Goal: Task Accomplishment & Management: Manage account settings

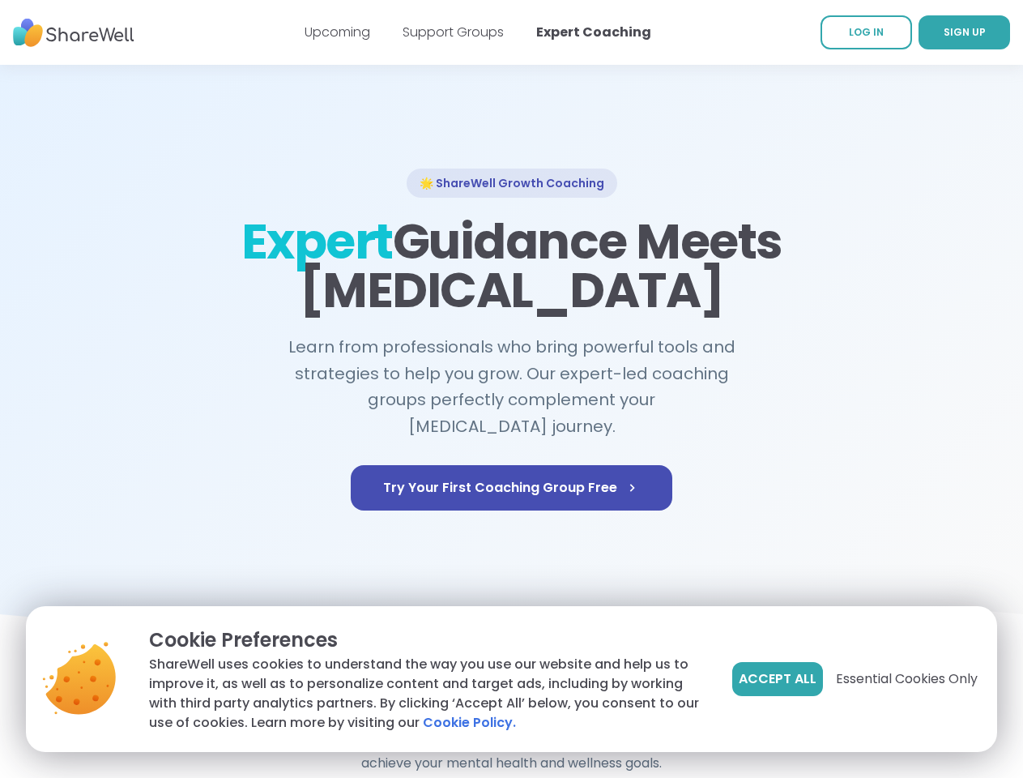
click at [776, 679] on span "Accept All" at bounding box center [778, 678] width 78 height 19
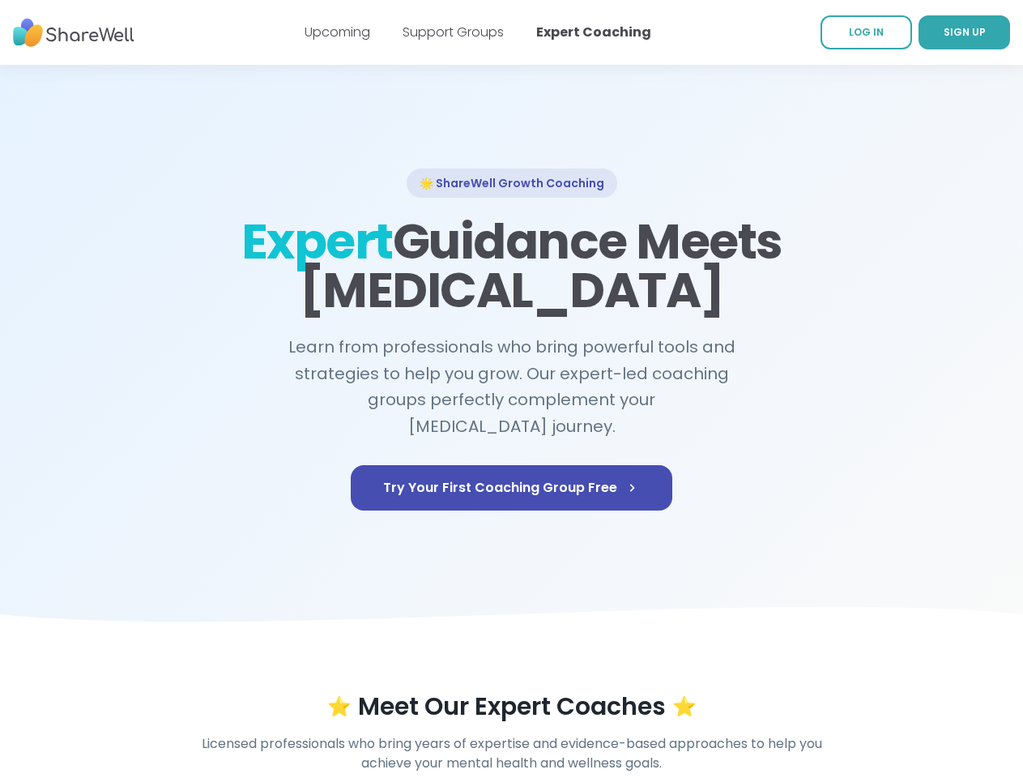
click at [906, 692] on div "⭐ Meet Our Expert Coaches ⭐" at bounding box center [512, 706] width 930 height 29
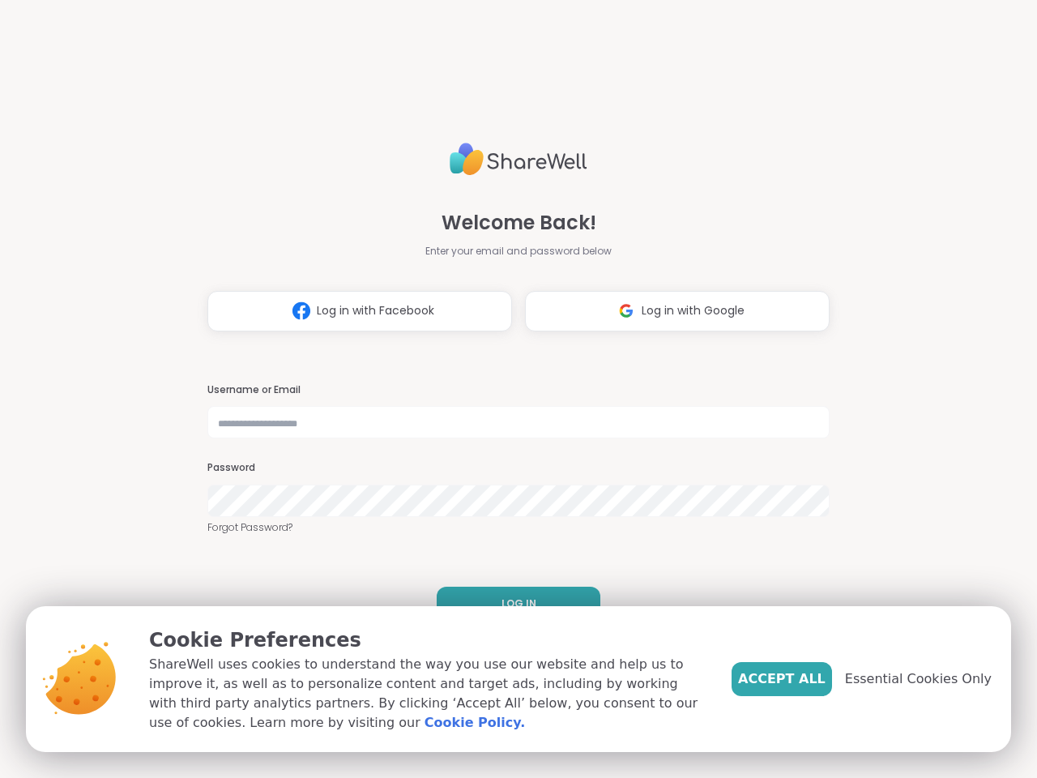
click at [511, 389] on h3 "Username or Email" at bounding box center [518, 390] width 622 height 14
click at [353, 311] on span "Log in with Facebook" at bounding box center [375, 310] width 117 height 17
click at [671, 311] on span "Log in with Google" at bounding box center [693, 310] width 103 height 17
click at [512, 604] on span "LOG IN" at bounding box center [519, 603] width 35 height 15
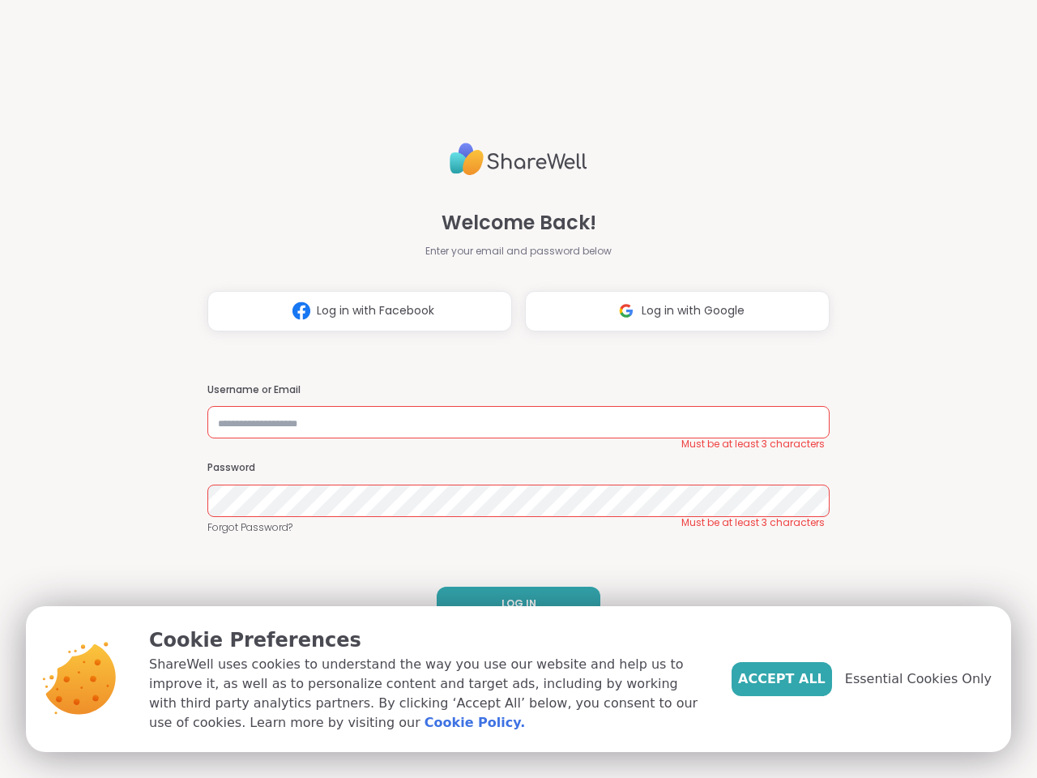
click at [809, 679] on span "Accept All" at bounding box center [782, 678] width 88 height 19
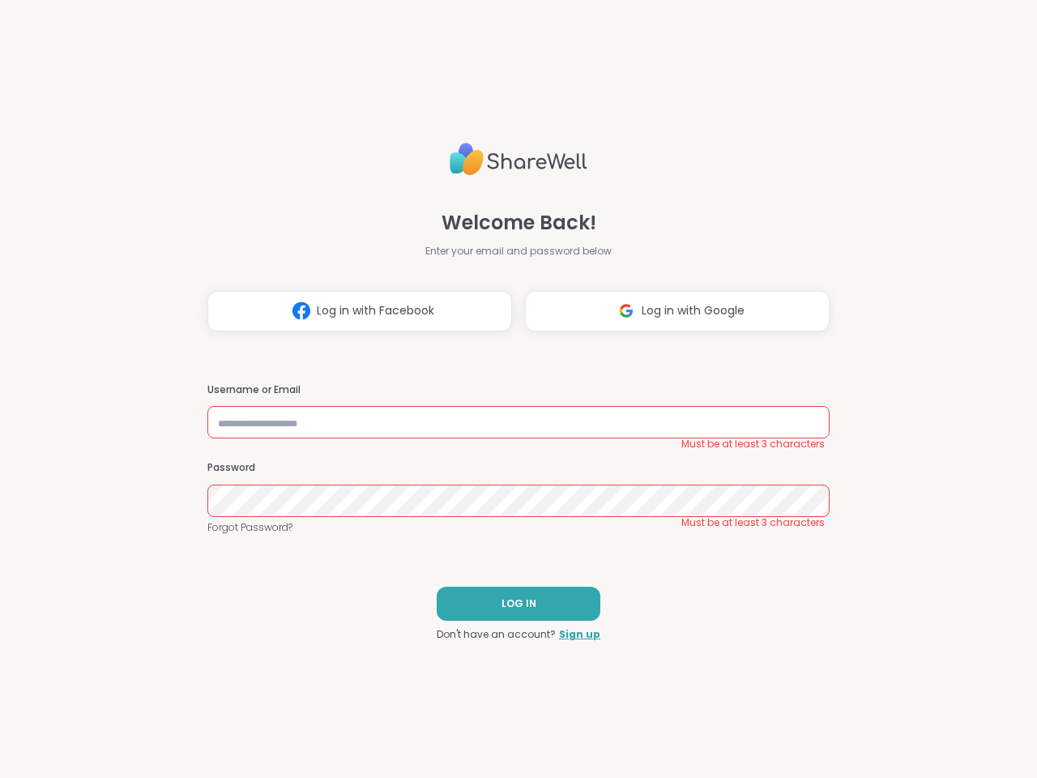
click at [928, 679] on div "Welcome Back! Enter your email and password below Log in with Facebook Log in w…" at bounding box center [518, 389] width 1037 height 778
